Goal: Navigation & Orientation: Understand site structure

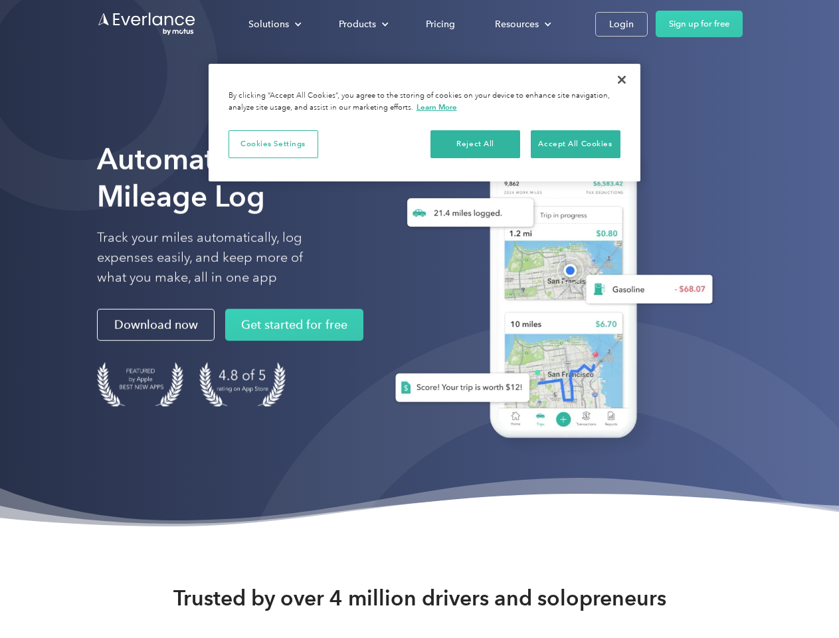
click at [275, 24] on div "Solutions" at bounding box center [269, 24] width 41 height 17
click at [362, 24] on div "Products" at bounding box center [357, 24] width 37 height 17
click at [522, 24] on div "Resources" at bounding box center [517, 24] width 44 height 17
click at [273, 144] on button "Cookies Settings" at bounding box center [274, 144] width 90 height 28
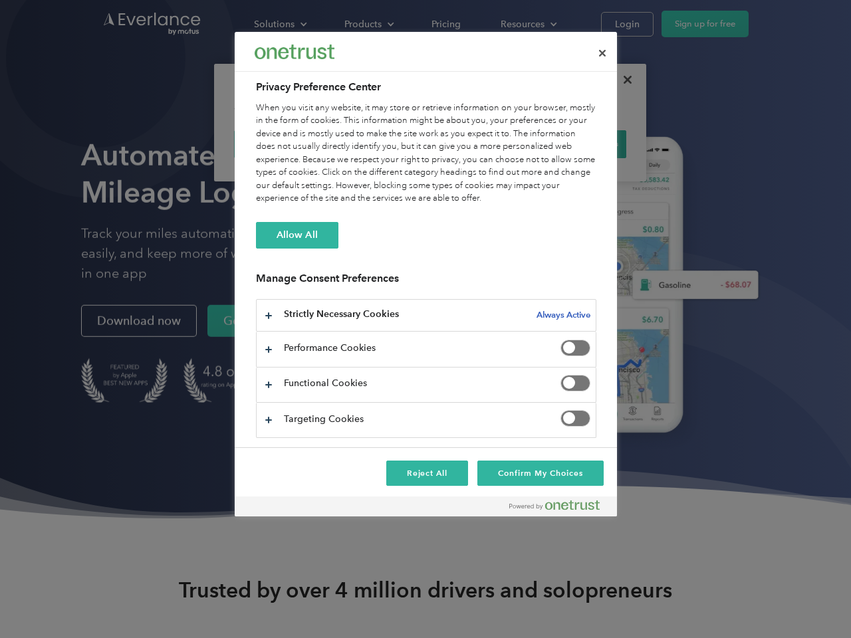
click at [476, 144] on div "When you visit any website, it may store or retrieve information on your browse…" at bounding box center [426, 154] width 340 height 104
click at [576, 144] on div "When you visit any website, it may store or retrieve information on your browse…" at bounding box center [426, 154] width 340 height 104
click at [622, 80] on div at bounding box center [425, 319] width 851 height 638
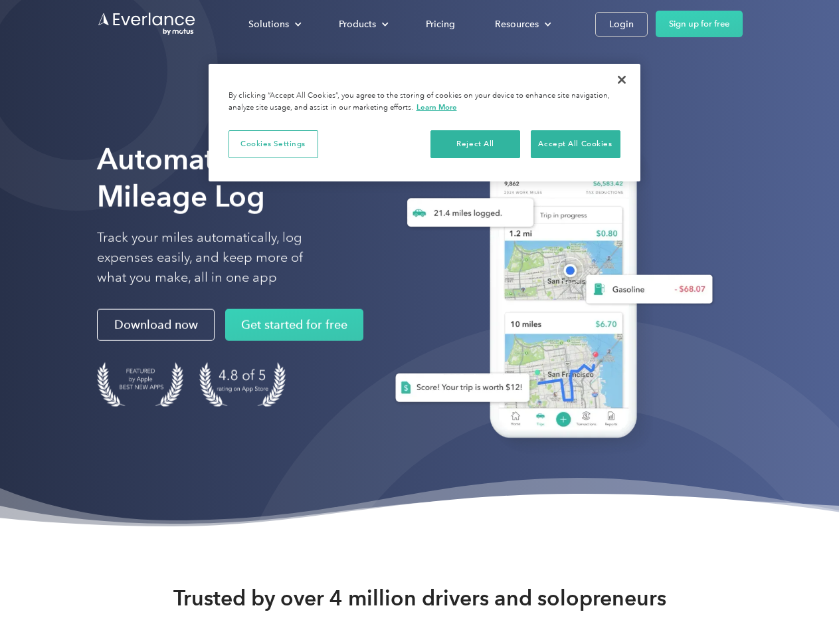
click at [275, 24] on div "Solutions" at bounding box center [269, 24] width 41 height 17
click at [362, 24] on div "Products" at bounding box center [357, 24] width 37 height 17
click at [522, 24] on div "Resources" at bounding box center [517, 24] width 44 height 17
click at [273, 144] on button "Cookies Settings" at bounding box center [274, 144] width 90 height 28
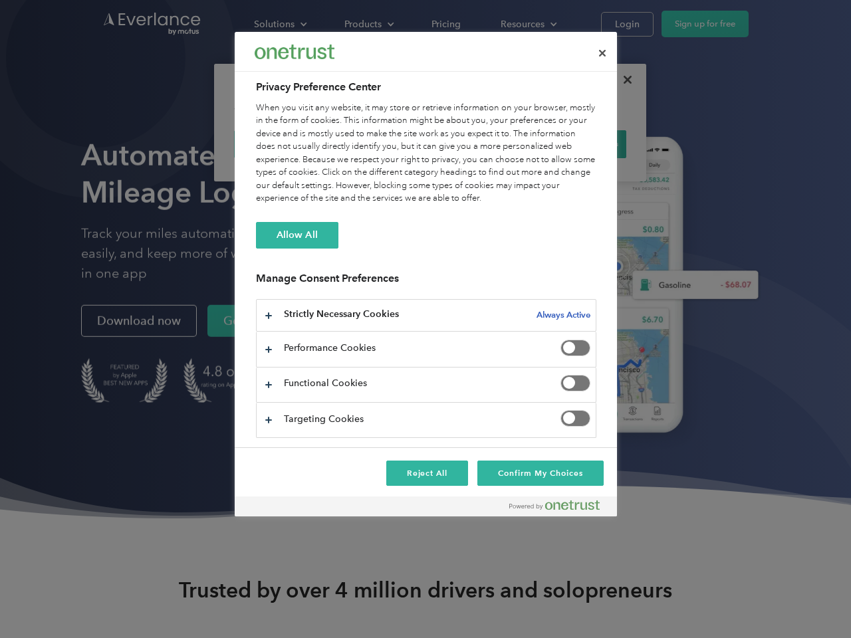
click at [476, 144] on div "When you visit any website, it may store or retrieve information on your browse…" at bounding box center [426, 154] width 340 height 104
click at [576, 144] on div "When you visit any website, it may store or retrieve information on your browse…" at bounding box center [426, 154] width 340 height 104
click at [622, 80] on div at bounding box center [425, 319] width 851 height 638
